Goal: Information Seeking & Learning: Learn about a topic

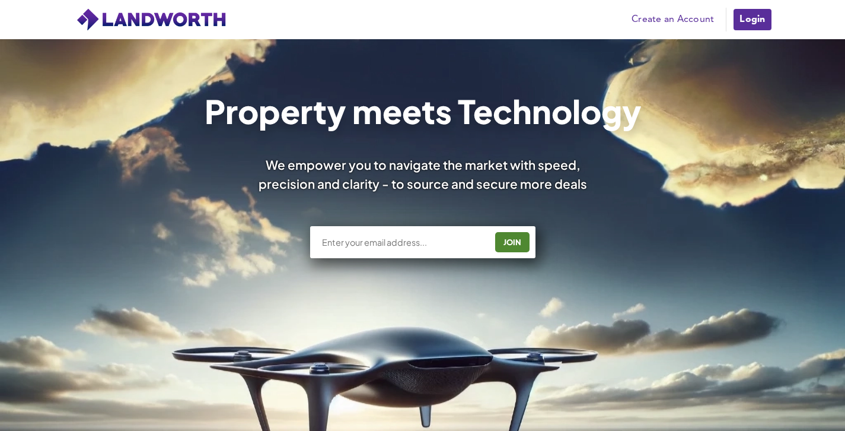
click at [445, 240] on input "text" at bounding box center [403, 242] width 165 height 12
type input "[EMAIL_ADDRESS][DOMAIN_NAME]"
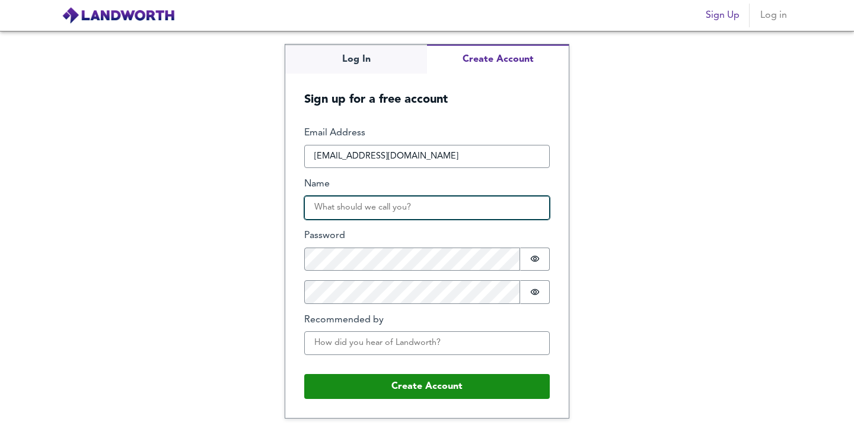
click at [370, 205] on input "Name" at bounding box center [427, 208] width 246 height 24
type input "Juma"
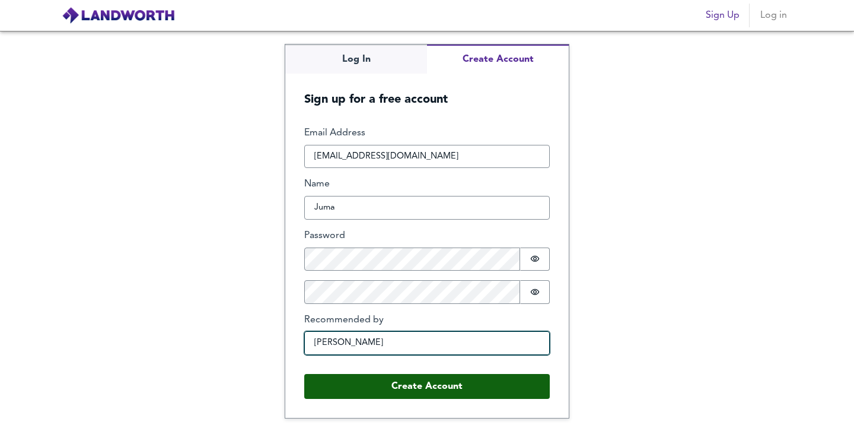
type input "Ahmed Khan"
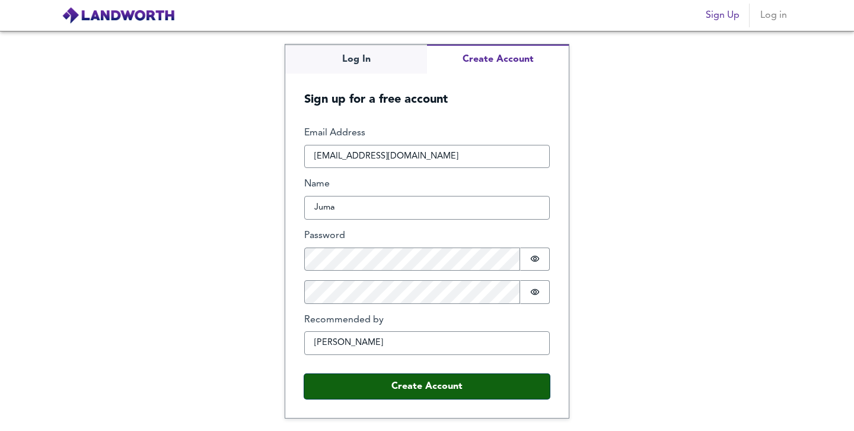
click at [365, 391] on button "Create Account" at bounding box center [427, 386] width 246 height 25
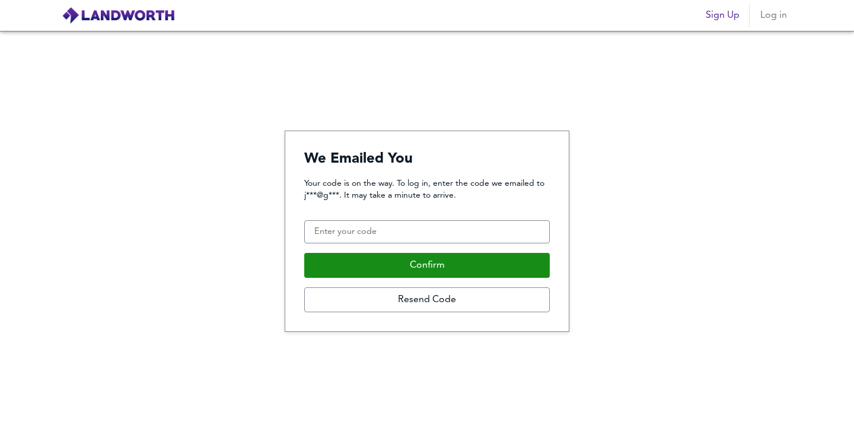
click at [327, 218] on div "Your code is on the way. To log in, enter the code we emailed to j***@g***. It …" at bounding box center [427, 244] width 246 height 135
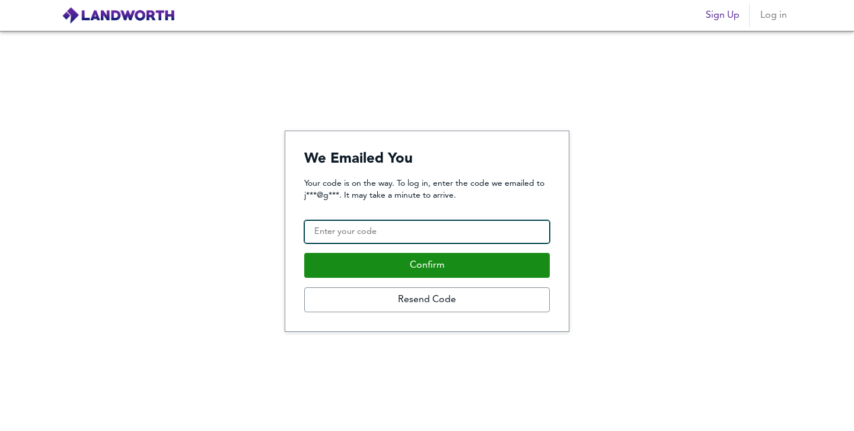
click at [324, 228] on input "Confirmation Code" at bounding box center [427, 232] width 246 height 24
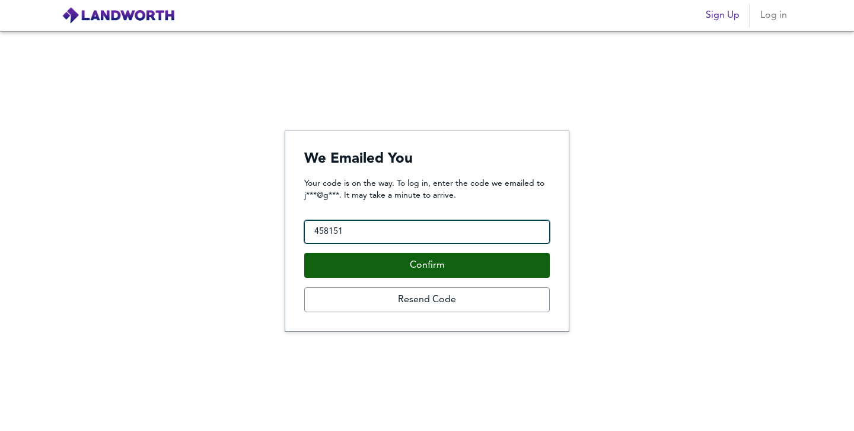
type input "458151"
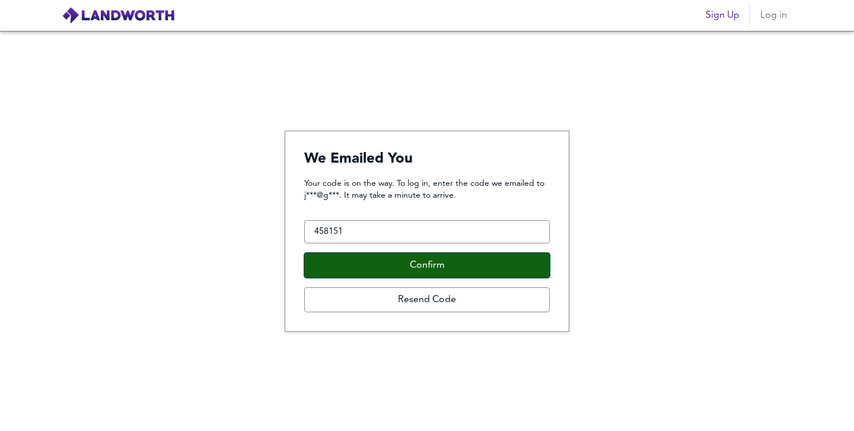
click at [358, 268] on button "Confirm" at bounding box center [427, 265] width 246 height 25
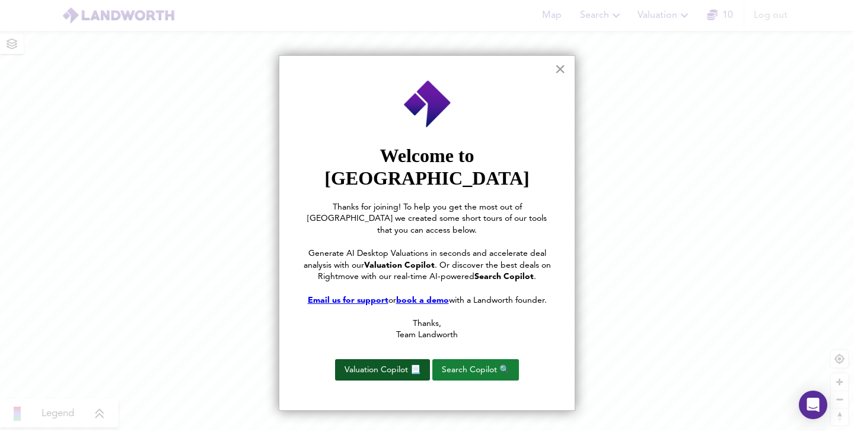
click at [416, 359] on button "Valuation Copilot 📃" at bounding box center [382, 369] width 95 height 21
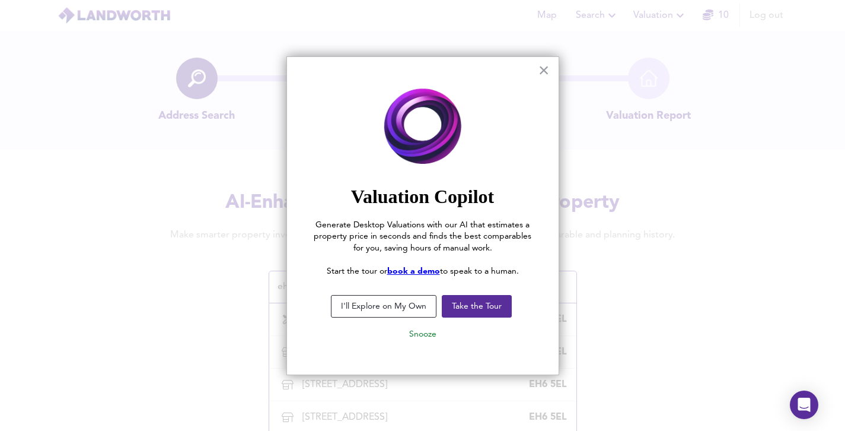
click at [387, 306] on button "I'll Explore on My Own" at bounding box center [384, 306] width 106 height 23
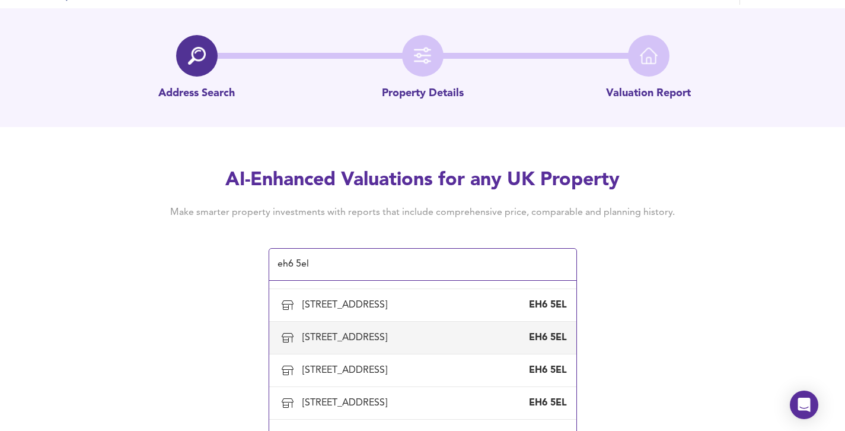
scroll to position [44, 0]
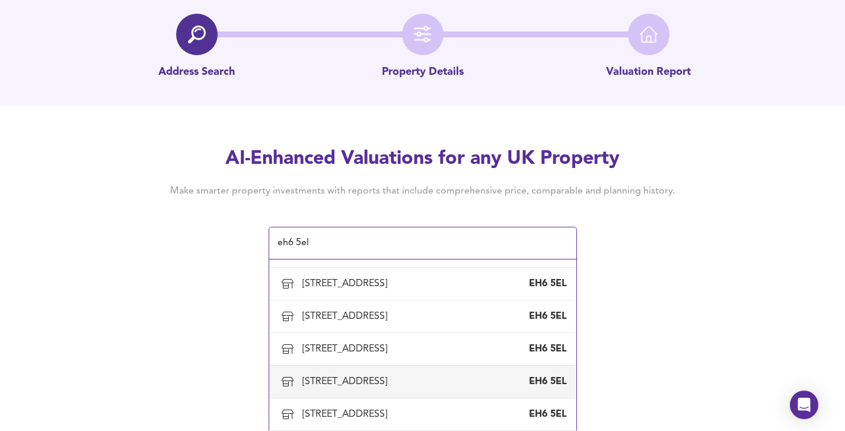
click at [322, 387] on div "272 Leith Walk, Edinburgh" at bounding box center [347, 381] width 90 height 13
type input "272 Leith Walk, Edinburgh"
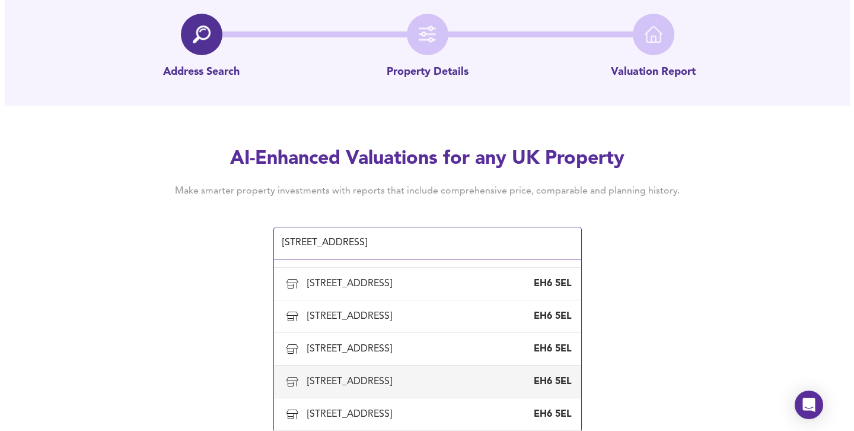
scroll to position [0, 0]
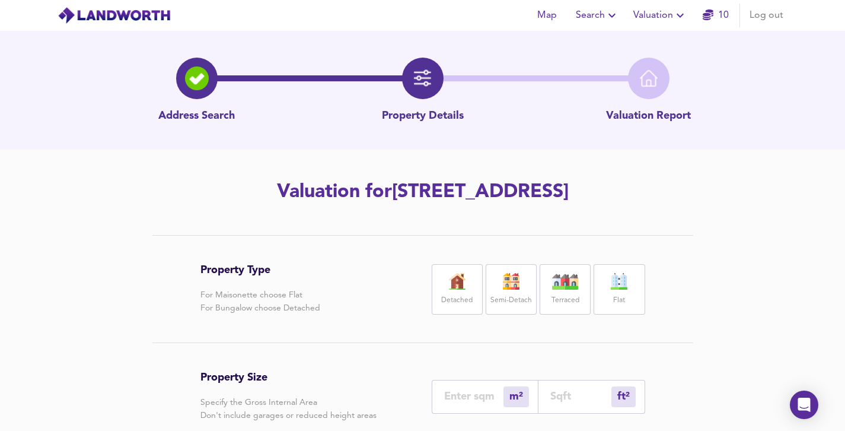
click at [725, 18] on link "10" at bounding box center [716, 15] width 26 height 17
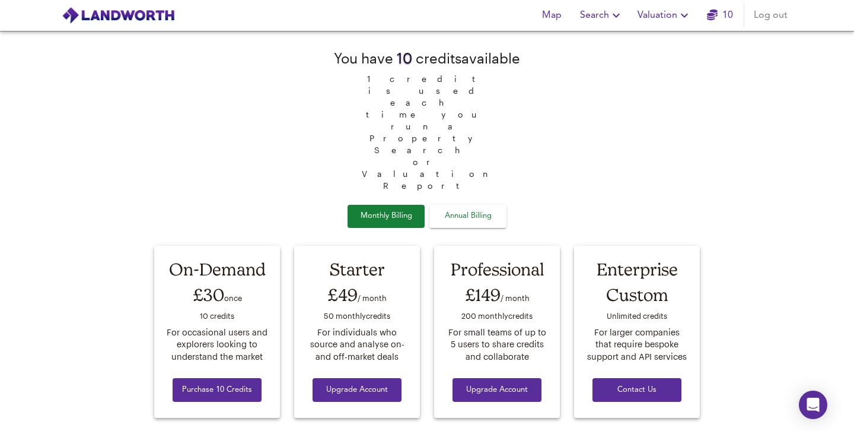
click at [557, 16] on span "Map" at bounding box center [551, 15] width 28 height 17
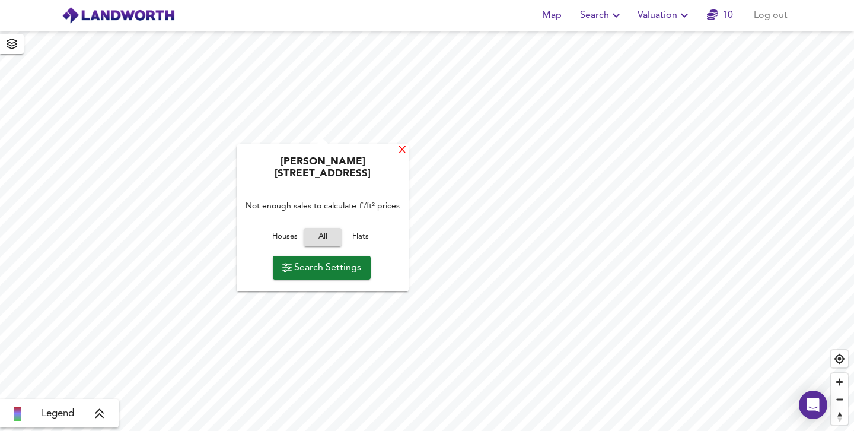
click at [397, 151] on div "X" at bounding box center [402, 150] width 10 height 11
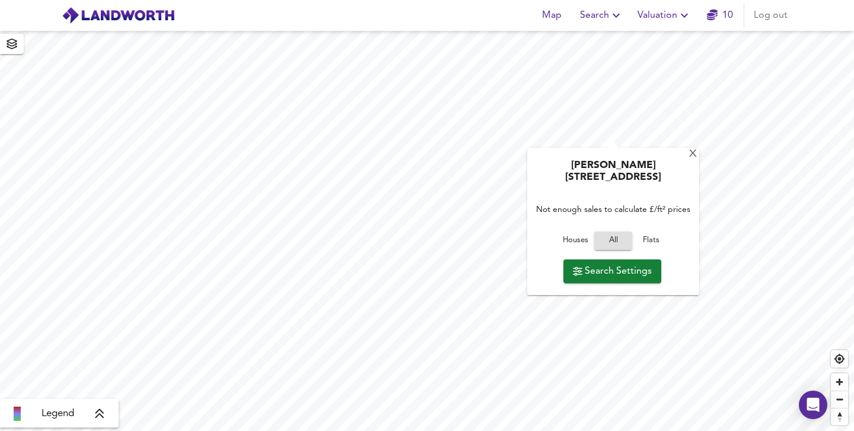
click at [613, 263] on span "Search Settings" at bounding box center [612, 271] width 79 height 17
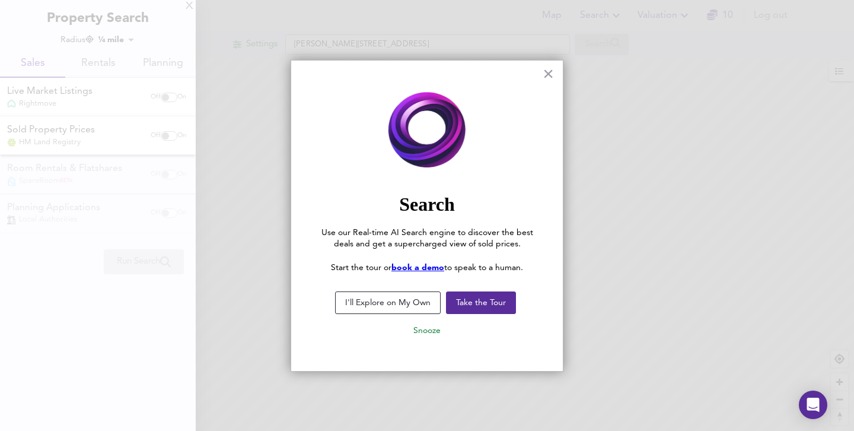
click at [510, 90] on img at bounding box center [427, 130] width 224 height 93
click at [543, 78] on button "×" at bounding box center [548, 73] width 11 height 19
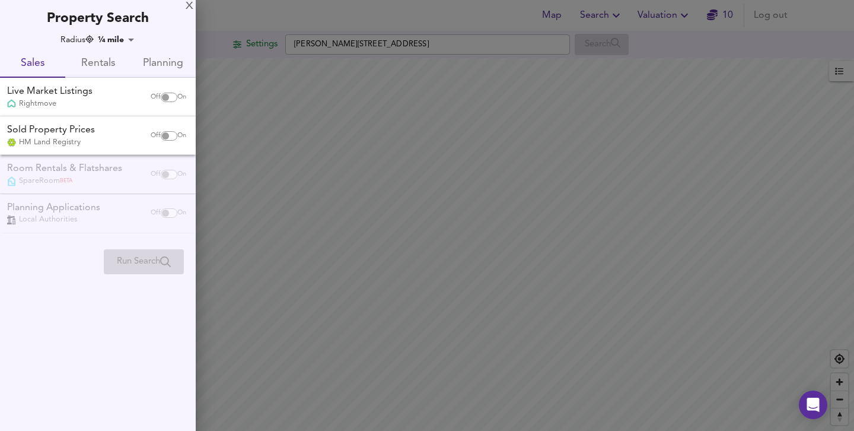
click at [548, 108] on div at bounding box center [427, 215] width 854 height 431
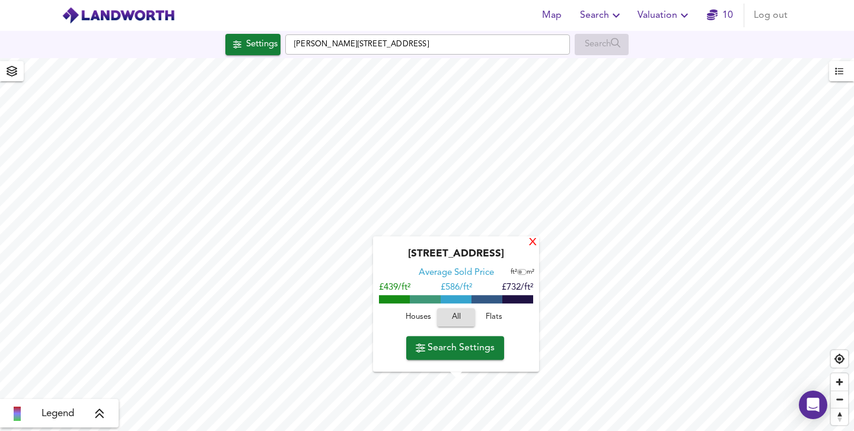
click at [535, 247] on div "X" at bounding box center [533, 242] width 10 height 11
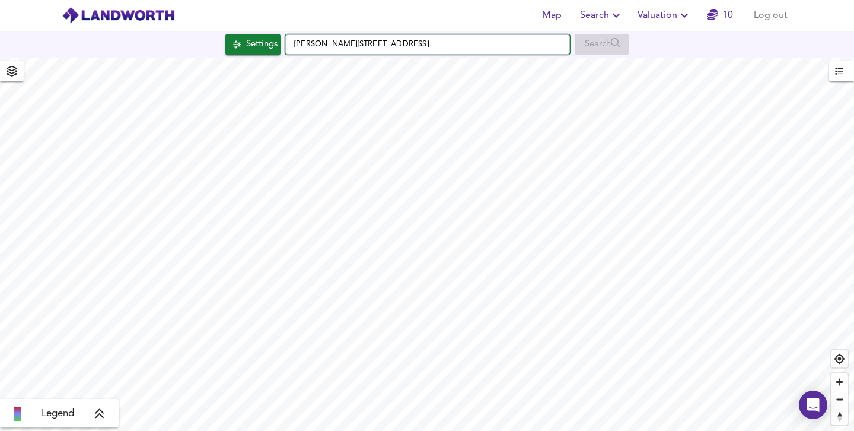
click at [545, 47] on input "Arthur Street, EH6 5DA" at bounding box center [427, 44] width 285 height 20
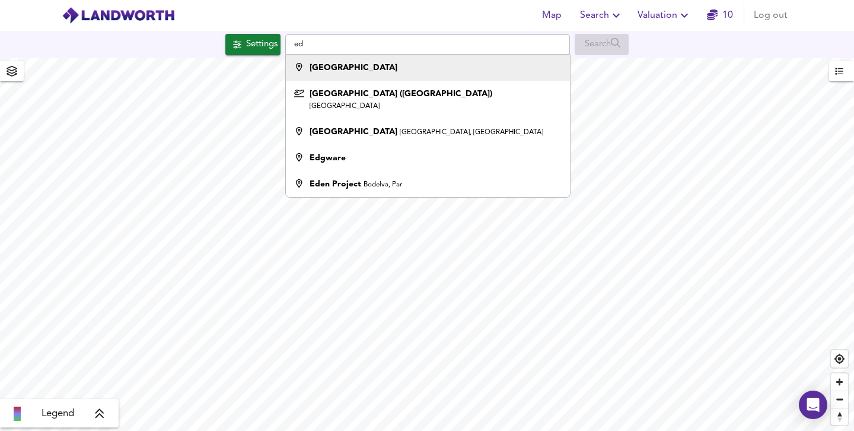
click at [515, 72] on div "Edinburgh" at bounding box center [425, 68] width 272 height 12
type input "Edinburgh"
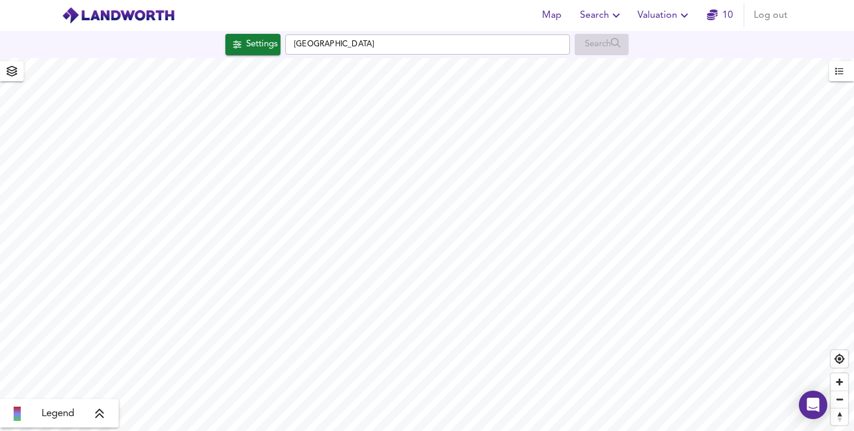
checkbox input "false"
checkbox input "true"
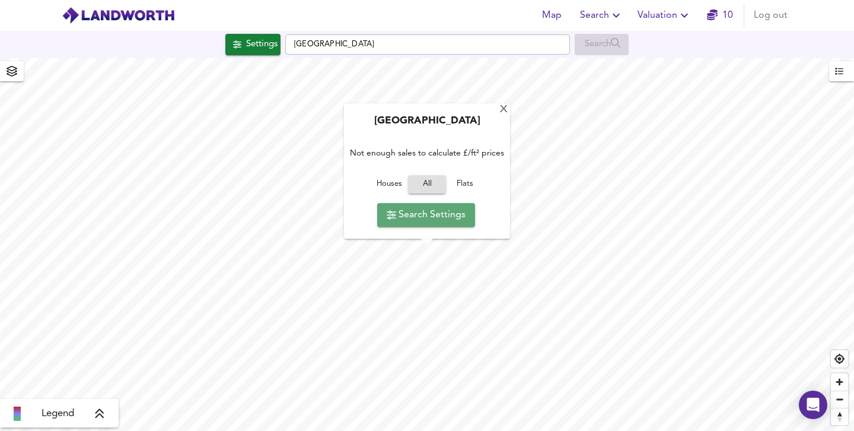
click at [389, 215] on icon "button" at bounding box center [391, 215] width 9 height 9
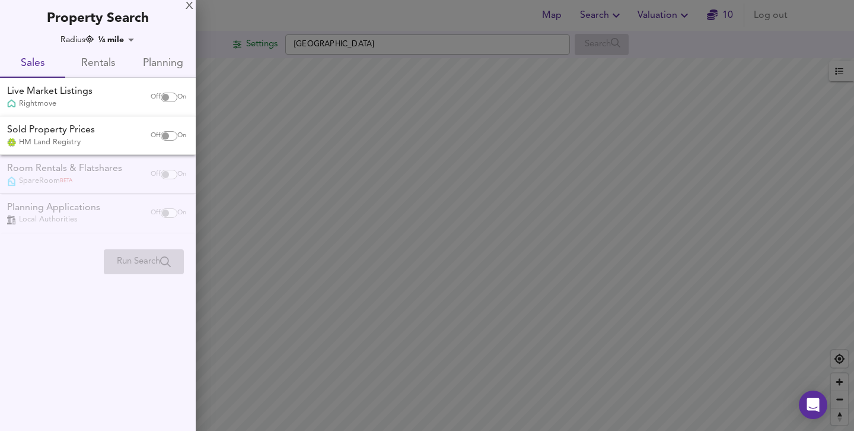
click at [167, 144] on div "Off On" at bounding box center [169, 136] width 50 height 24
checkbox input "true"
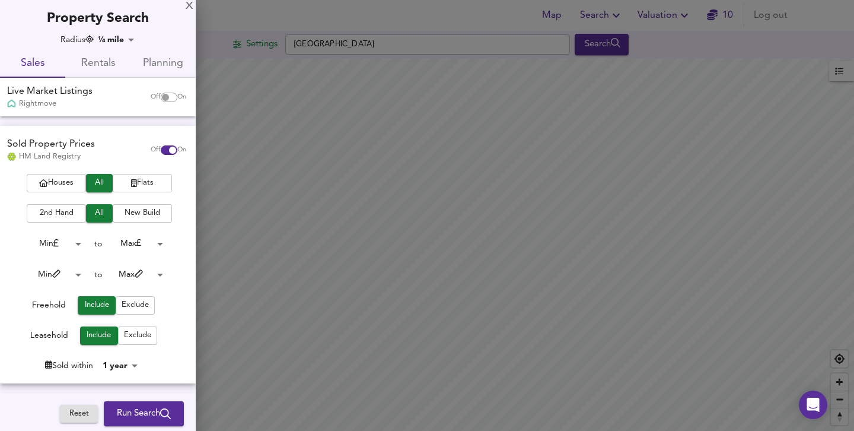
click at [133, 366] on body "Map Search Valuation 10 Log out Settings Edinburgh Search Legend UK Average Pri…" at bounding box center [427, 215] width 854 height 431
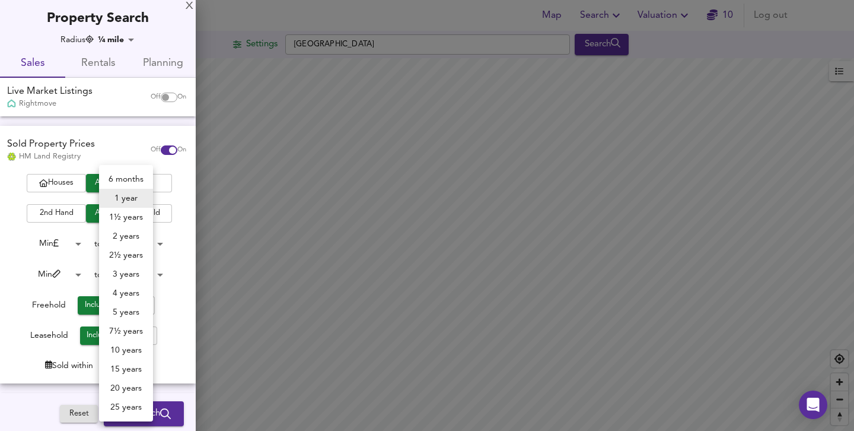
click at [139, 241] on li "2 years" at bounding box center [126, 236] width 54 height 19
type input "24"
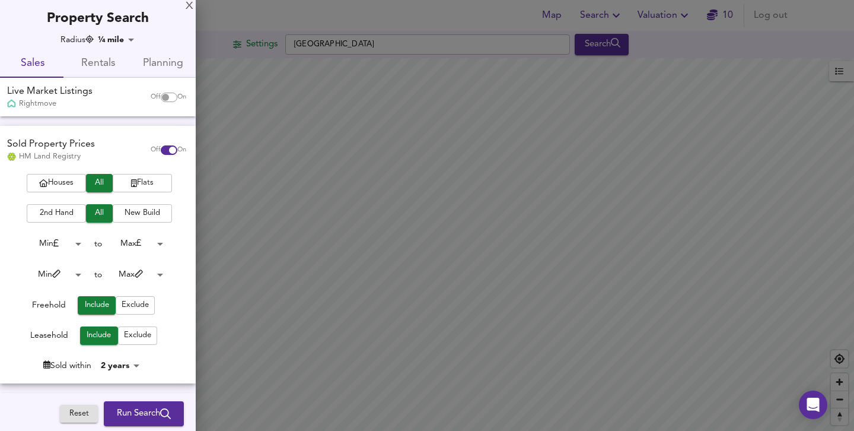
click at [129, 42] on body "Map Search Valuation 10 Log out Settings Edinburgh Search Legend UK Average Pri…" at bounding box center [427, 215] width 854 height 431
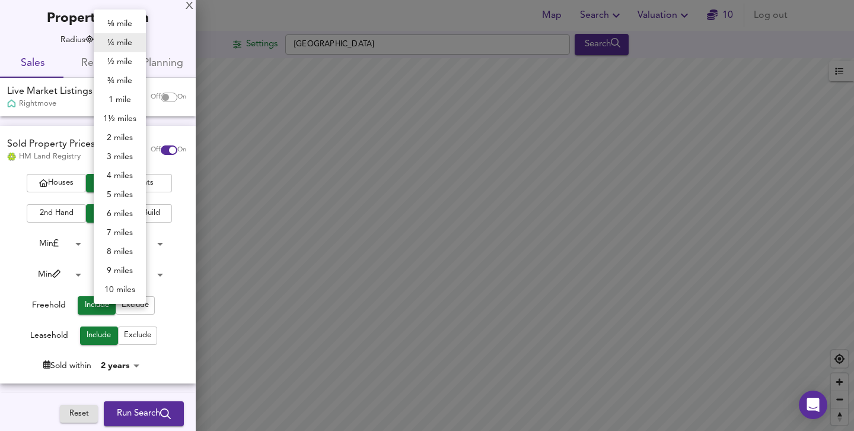
click at [122, 115] on li "1½ miles" at bounding box center [120, 118] width 52 height 19
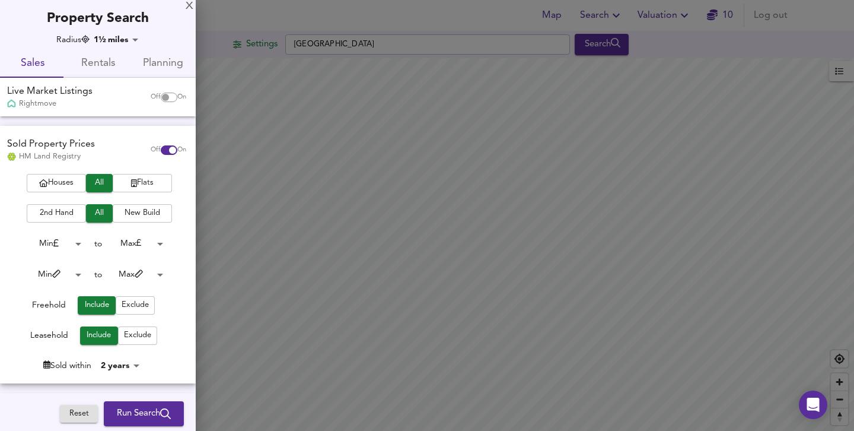
click at [233, 184] on div at bounding box center [427, 215] width 854 height 431
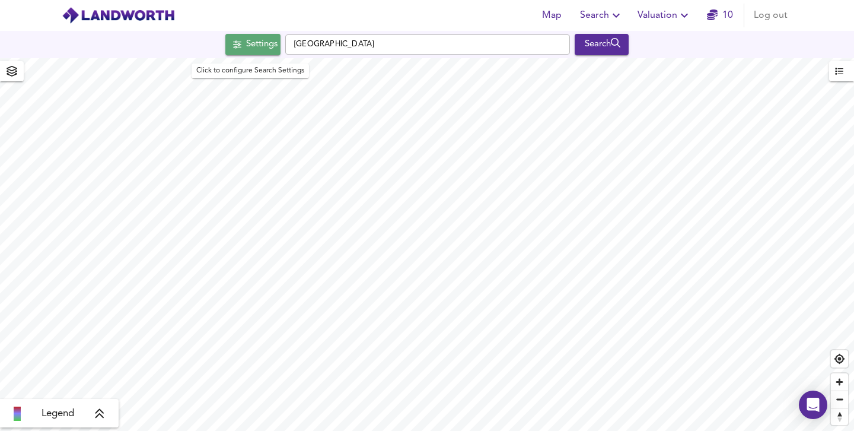
click at [233, 39] on span "Settings" at bounding box center [252, 44] width 49 height 15
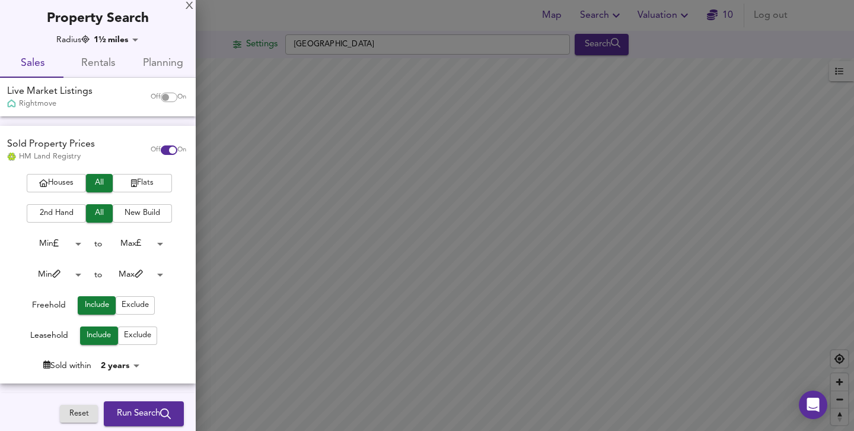
click at [130, 42] on body "Map Search Valuation 10 Log out Settings Edinburgh Search Legend UK Average Pri…" at bounding box center [427, 215] width 854 height 431
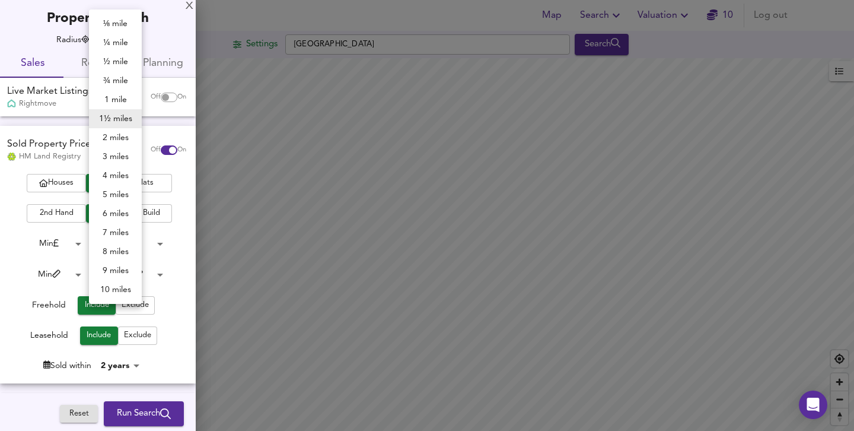
click at [115, 132] on li "2 miles" at bounding box center [115, 137] width 53 height 19
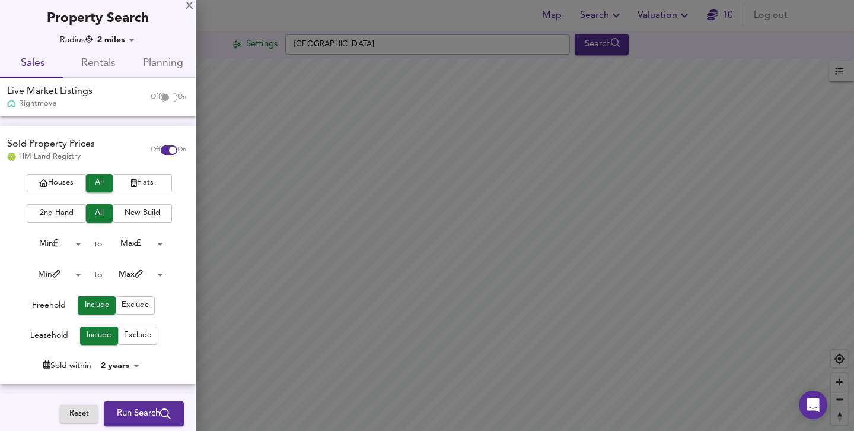
click at [706, 182] on div at bounding box center [427, 215] width 854 height 431
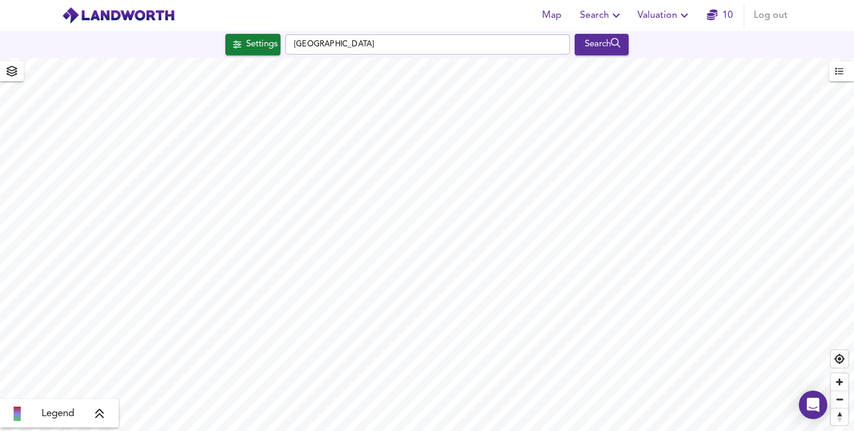
type input "4415"
click at [250, 49] on div "Settings" at bounding box center [261, 44] width 31 height 15
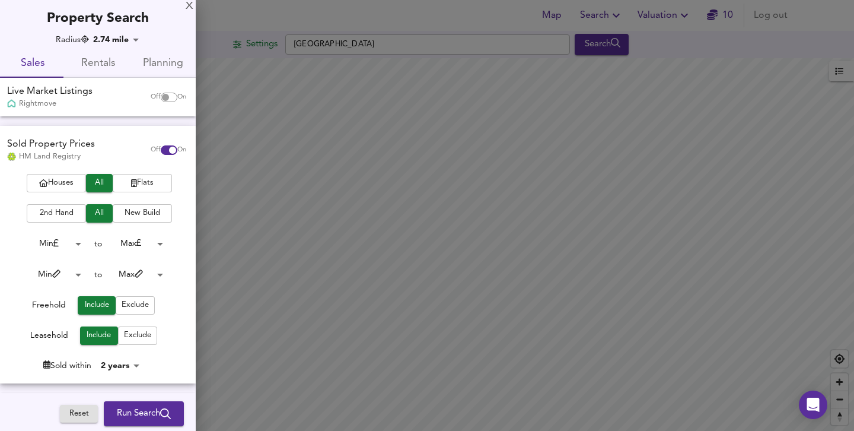
click at [133, 401] on button "Run Search" at bounding box center [144, 413] width 80 height 25
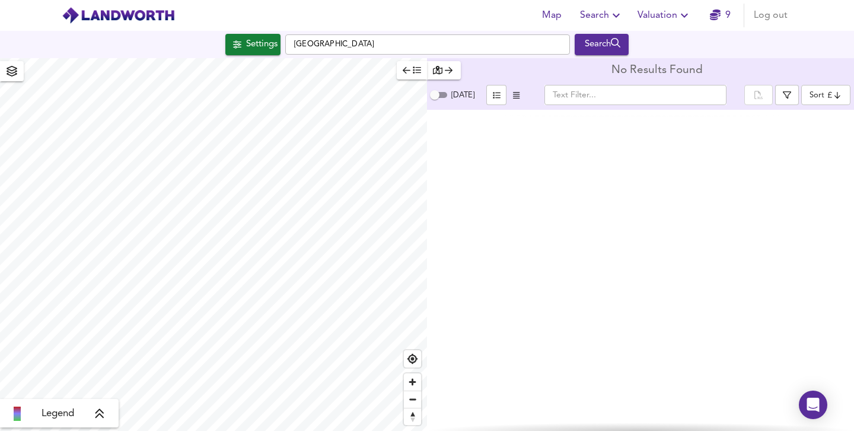
click at [621, 19] on icon "button" at bounding box center [616, 15] width 14 height 14
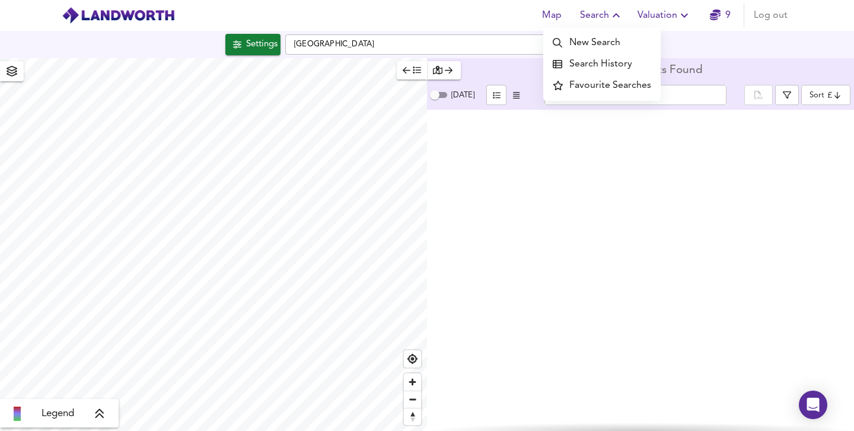
click at [621, 19] on icon "button" at bounding box center [616, 15] width 14 height 14
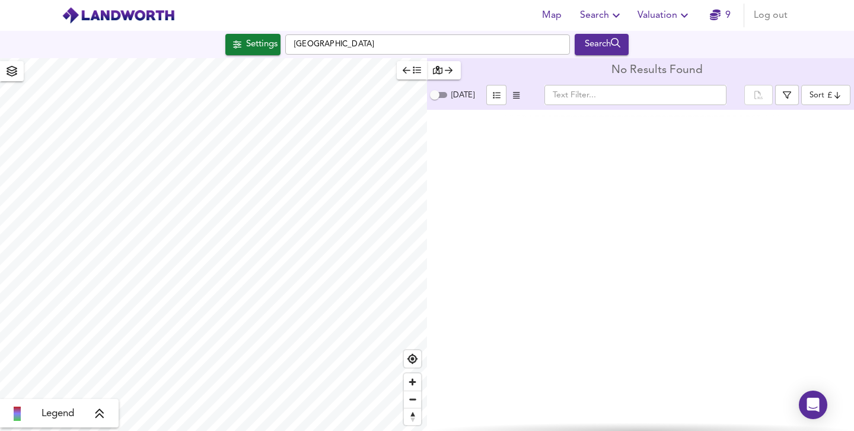
click at [551, 15] on span "Map" at bounding box center [551, 15] width 28 height 17
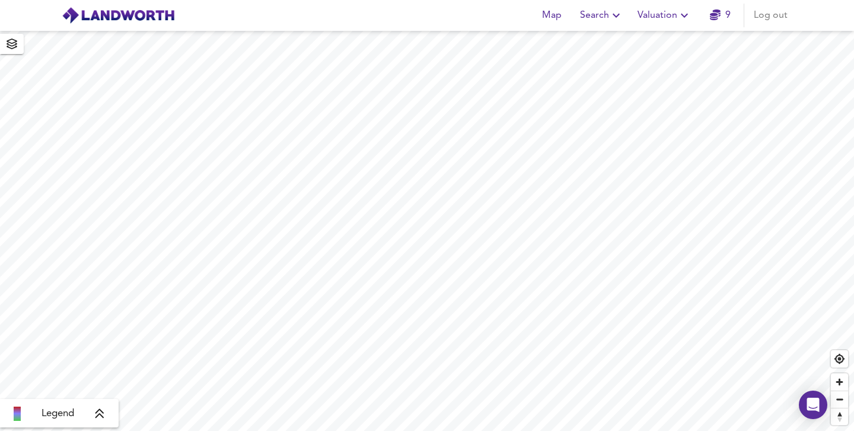
click at [689, 12] on icon "button" at bounding box center [684, 15] width 14 height 14
click at [719, 14] on icon "button" at bounding box center [715, 14] width 11 height 11
